Goal: Navigation & Orientation: Find specific page/section

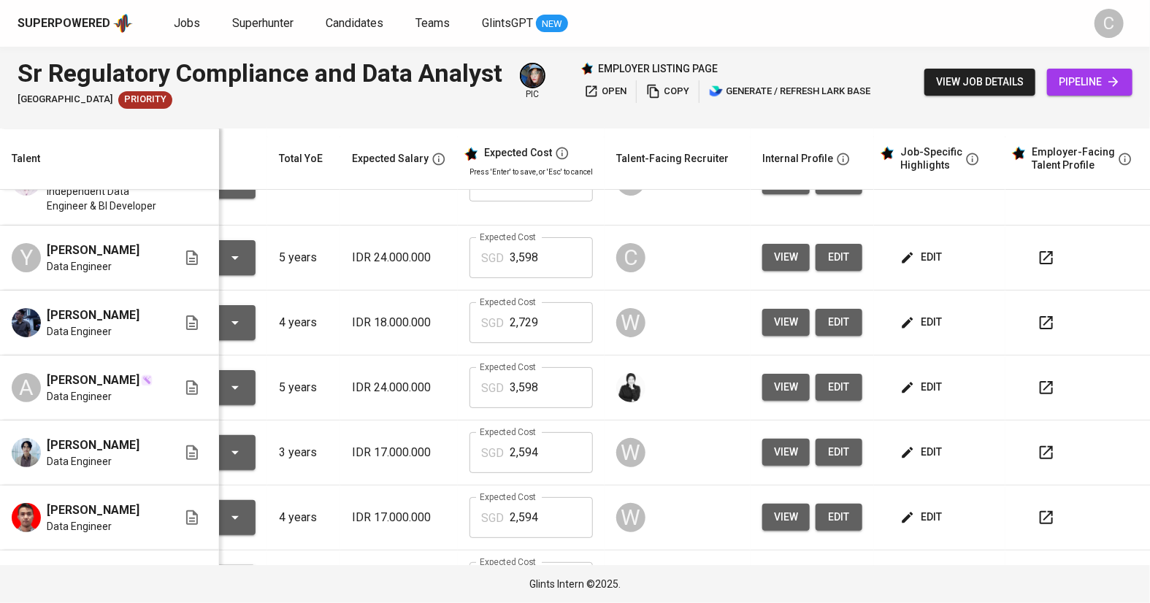
scroll to position [0, 113]
